Goal: Information Seeking & Learning: Learn about a topic

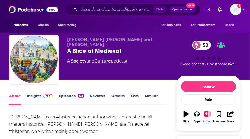
click at [77, 103] on link "Episodes 123" at bounding box center [71, 99] width 25 height 12
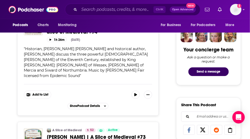
scroll to position [365, 0]
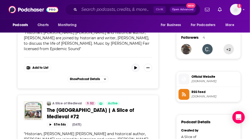
click at [140, 72] on button "button" at bounding box center [135, 68] width 8 height 8
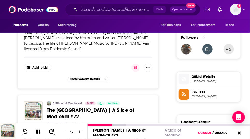
click at [39, 133] on icon at bounding box center [38, 132] width 4 height 4
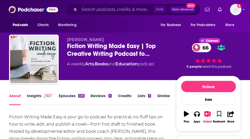
click at [77, 103] on link "Episodes 226" at bounding box center [72, 99] width 26 height 12
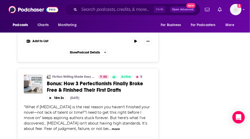
scroll to position [1095, 0]
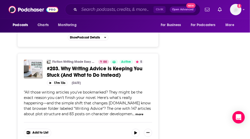
click at [137, 28] on icon "button" at bounding box center [135, 26] width 3 height 3
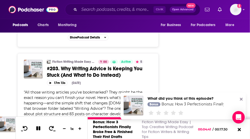
click at [39, 126] on icon at bounding box center [38, 128] width 4 height 4
click at [240, 98] on icon at bounding box center [241, 99] width 3 height 4
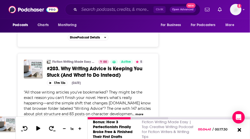
click at [239, 128] on icon at bounding box center [239, 130] width 4 height 4
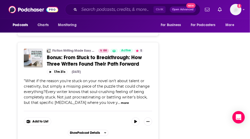
scroll to position [1545, 0]
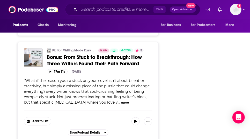
click at [137, 17] on icon "button" at bounding box center [135, 14] width 3 height 3
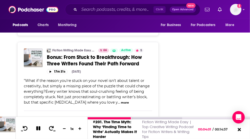
click at [38, 126] on icon at bounding box center [38, 128] width 4 height 4
